Goal: Information Seeking & Learning: Learn about a topic

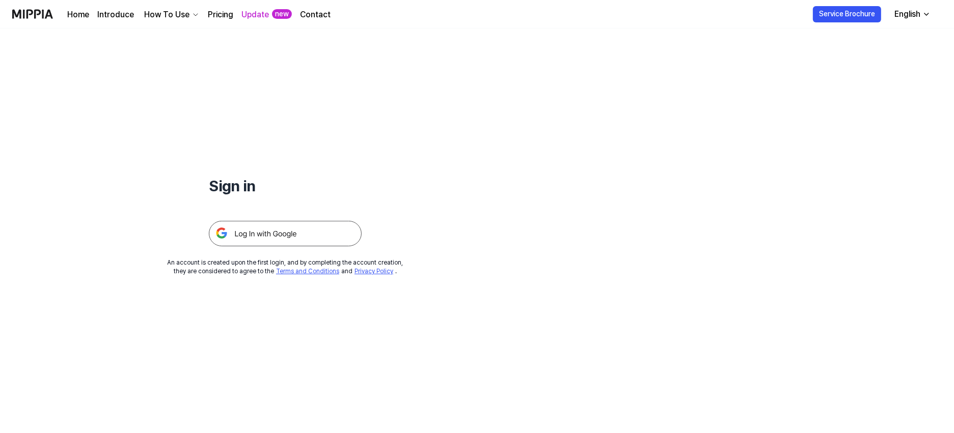
click at [329, 227] on img at bounding box center [285, 233] width 153 height 25
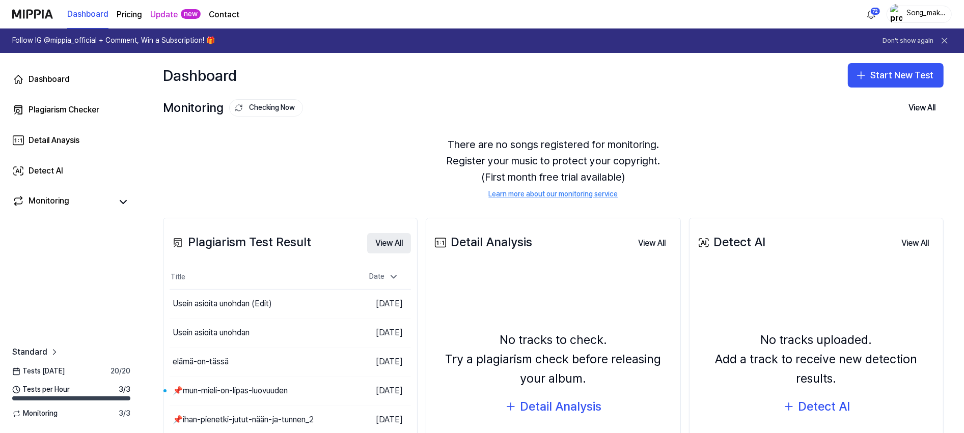
click at [389, 243] on button "View All" at bounding box center [389, 243] width 44 height 20
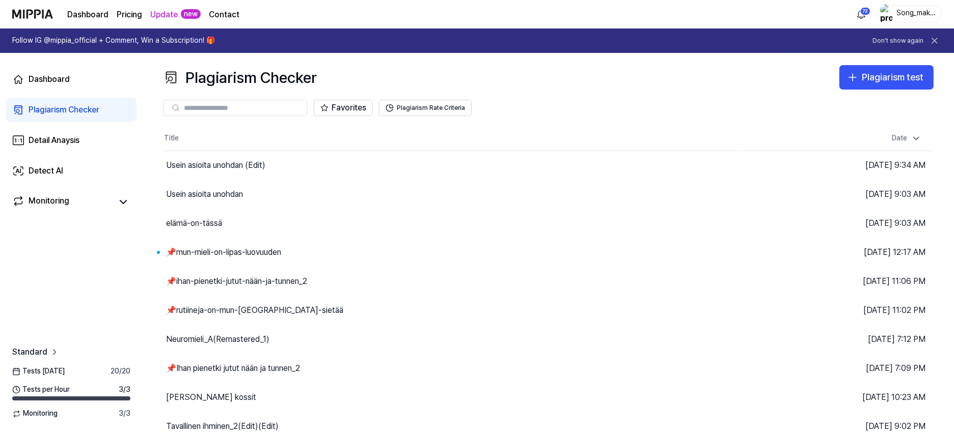
scroll to position [37, 0]
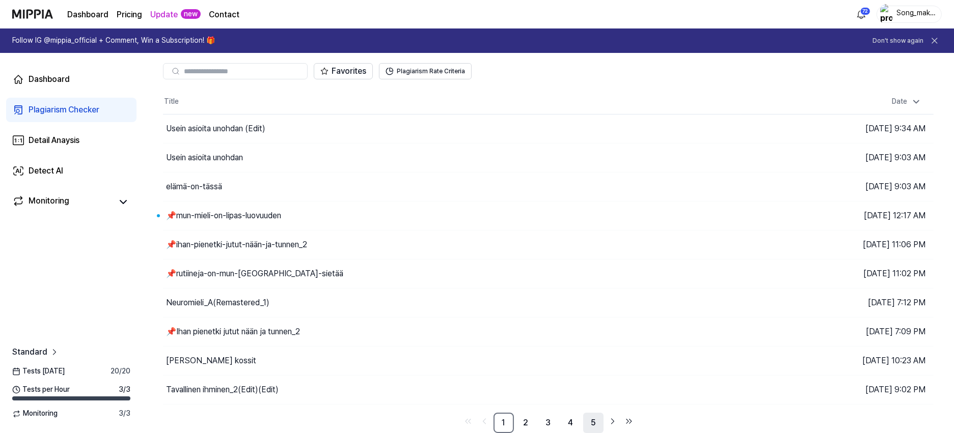
click at [594, 418] on link "5" at bounding box center [593, 423] width 20 height 20
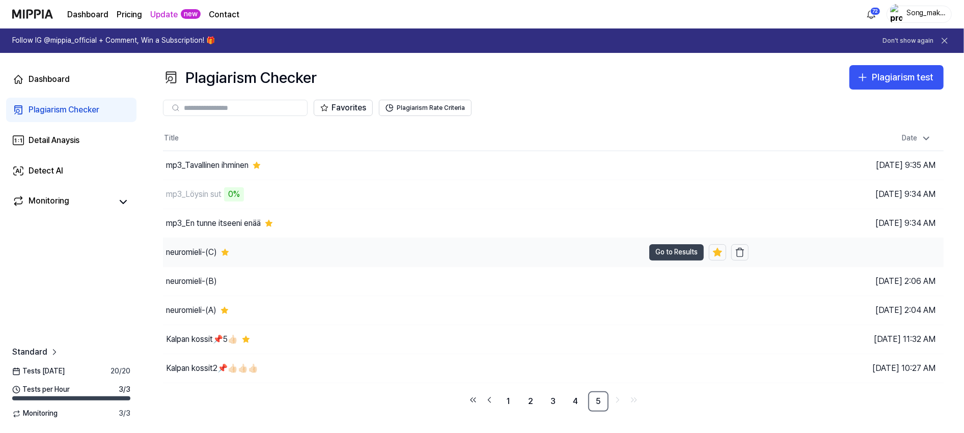
click at [669, 253] on button "Go to Results" at bounding box center [676, 252] width 54 height 16
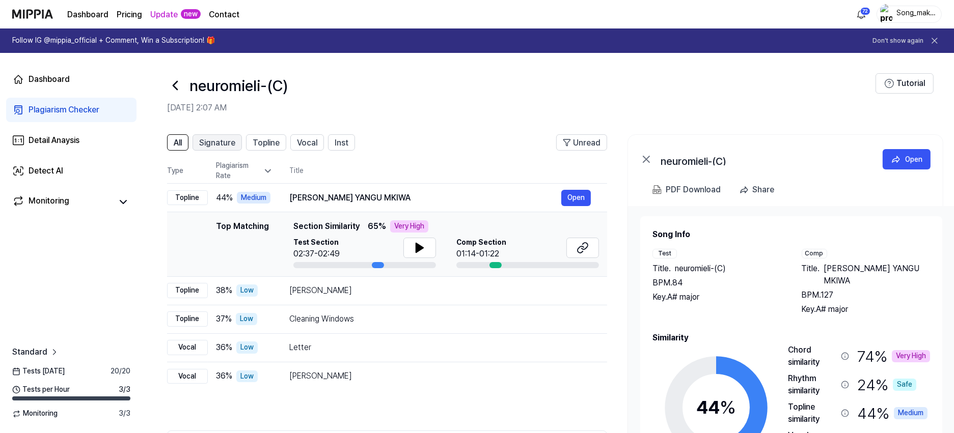
click at [231, 141] on span "Signature" at bounding box center [217, 143] width 36 height 12
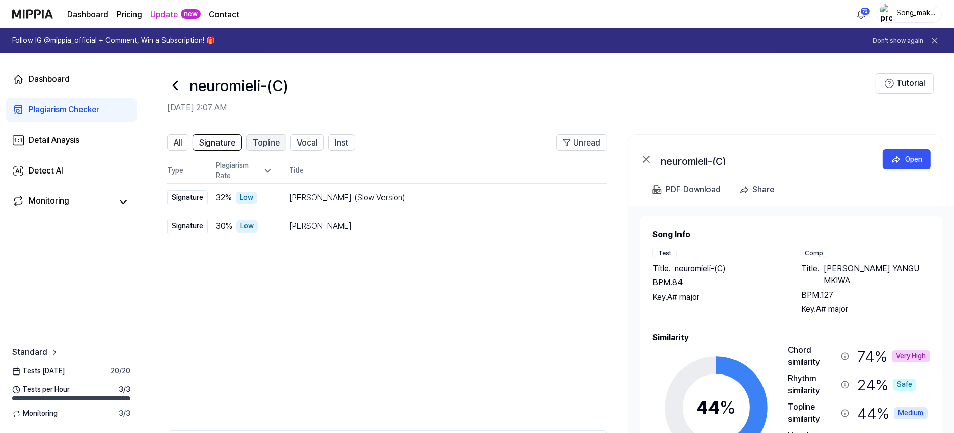
click at [273, 139] on span "Topline" at bounding box center [266, 143] width 27 height 12
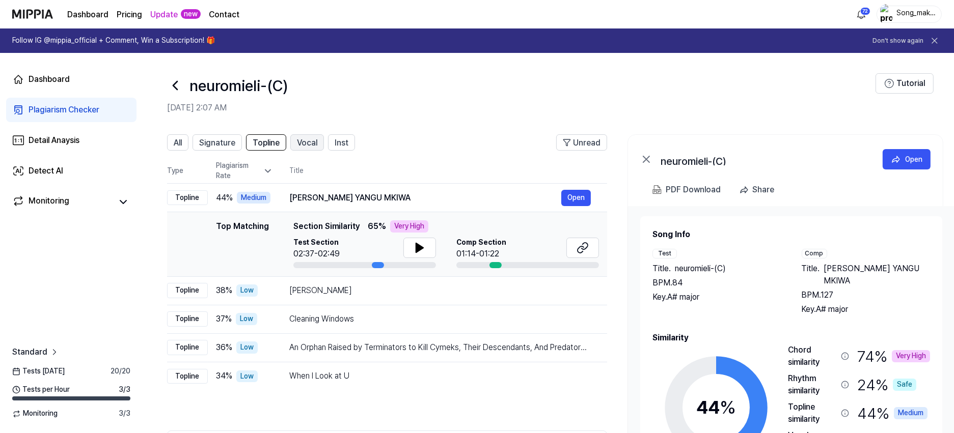
click at [320, 147] on button "Vocal" at bounding box center [307, 142] width 34 height 16
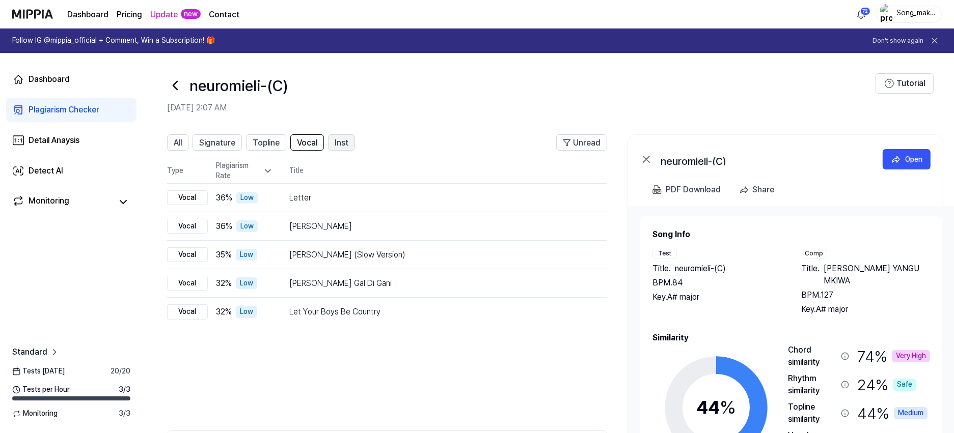
click at [340, 147] on span "Inst" at bounding box center [341, 143] width 14 height 12
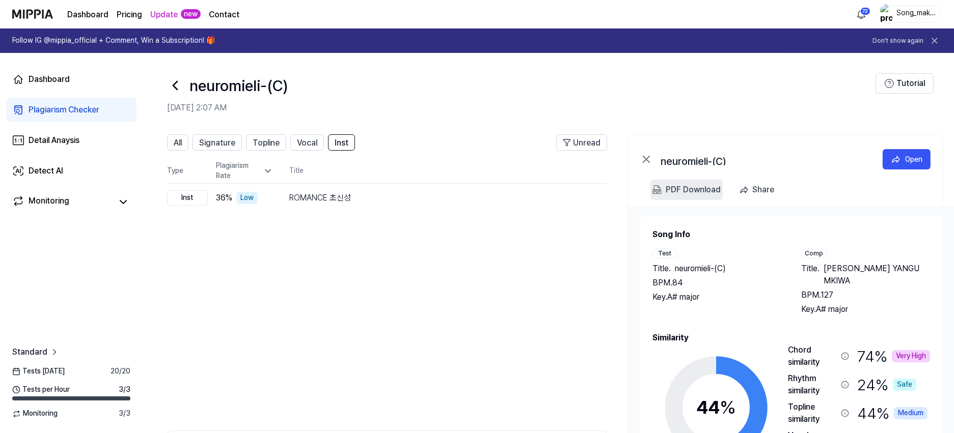
click at [706, 188] on div "PDF Download" at bounding box center [692, 189] width 55 height 13
click at [177, 78] on icon at bounding box center [175, 85] width 16 height 16
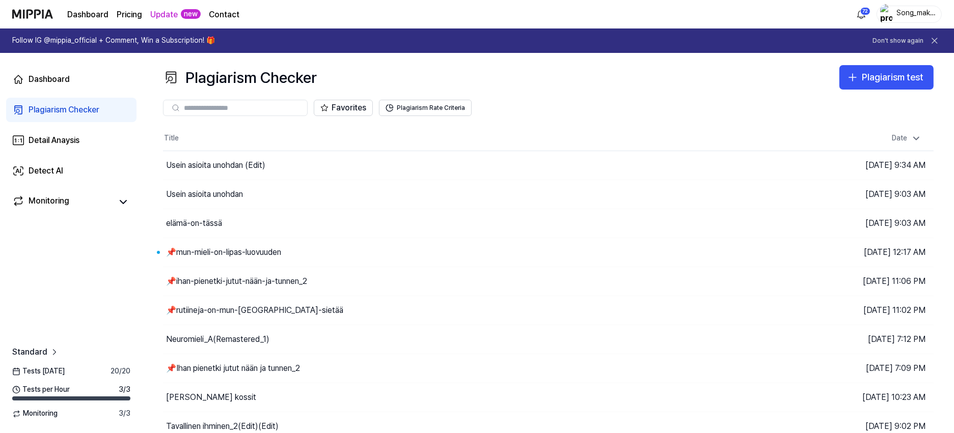
scroll to position [37, 0]
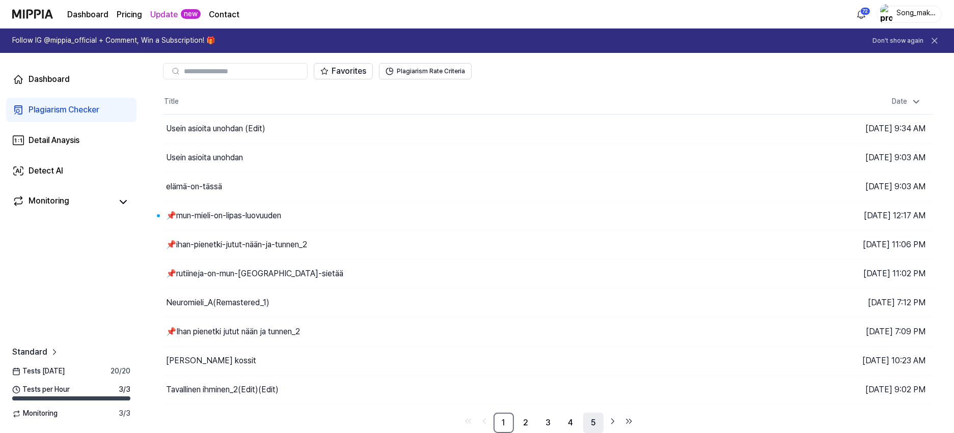
click at [598, 420] on link "5" at bounding box center [593, 423] width 20 height 20
